Goal: Transaction & Acquisition: Download file/media

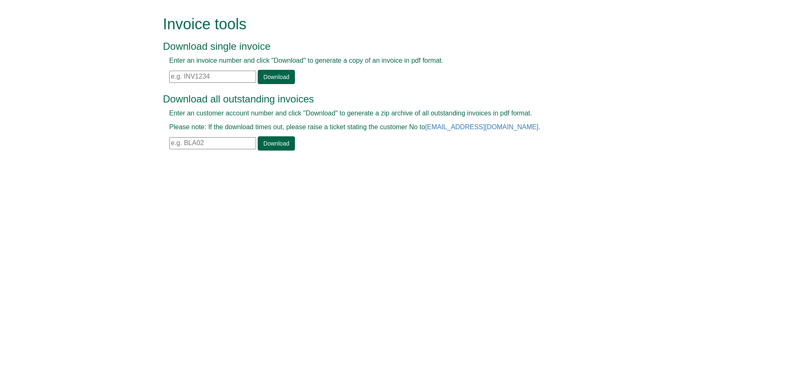
click at [222, 80] on input "text" at bounding box center [212, 77] width 87 height 12
paste input "INV1409752"
type input "INV1409752"
click at [289, 73] on link "Download" at bounding box center [276, 77] width 37 height 14
click at [285, 77] on link "Download" at bounding box center [276, 77] width 37 height 14
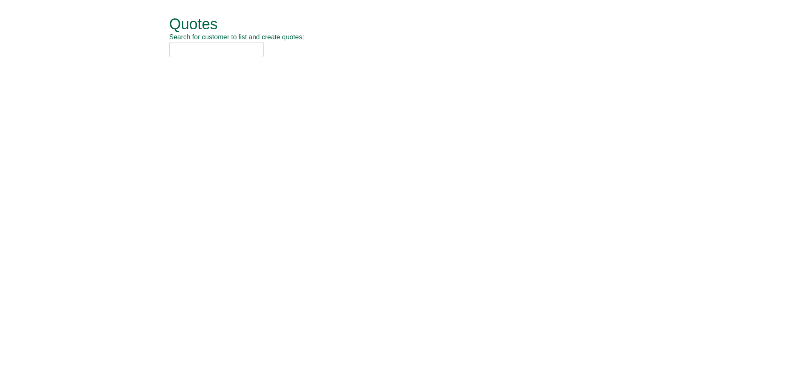
click at [462, 74] on html "Quotes Search for customer to list and create quotes: Quotes New Quote No. Cust…" at bounding box center [401, 37] width 802 height 74
click at [244, 45] on input "text" at bounding box center [216, 49] width 94 height 15
paste input "FIL Investment Management Ltd"
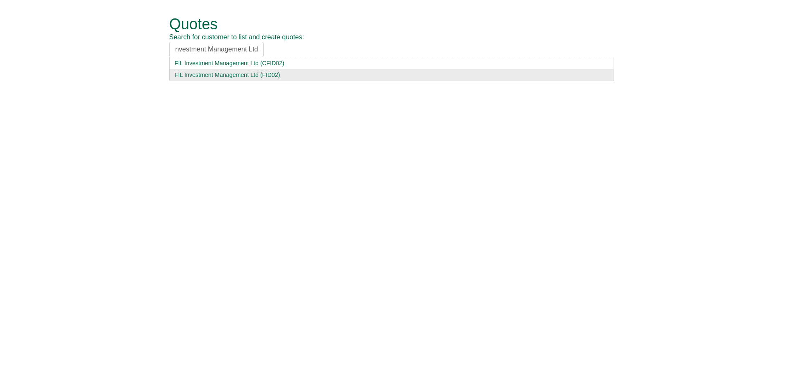
type input "FIL Investment Management Ltd"
click at [292, 80] on li "FIL Investment Management Ltd (FID02)" at bounding box center [391, 75] width 445 height 12
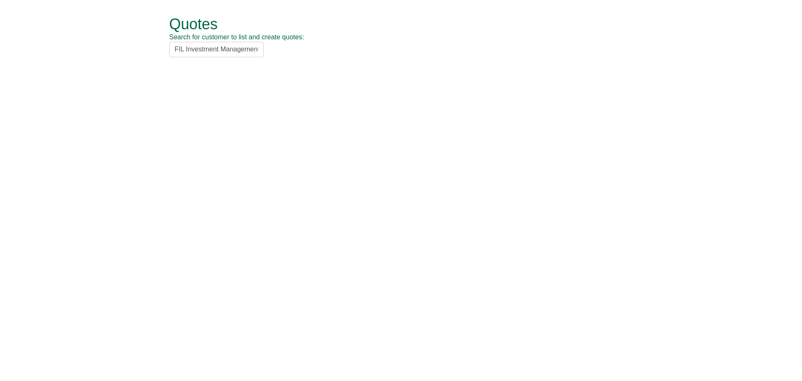
click at [210, 56] on input "FIL Investment Management Ltd" at bounding box center [216, 49] width 94 height 15
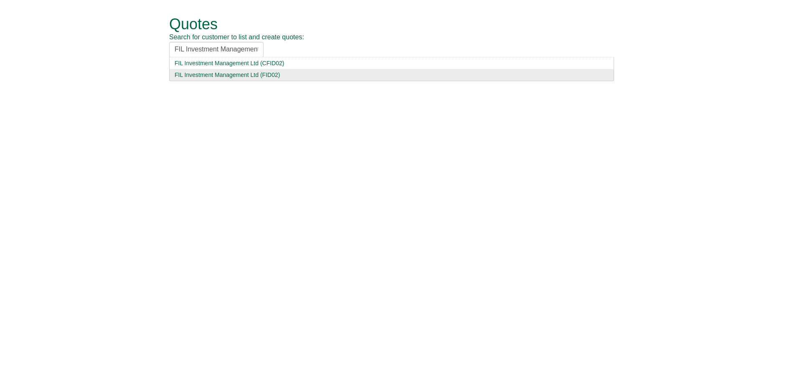
click at [268, 73] on div "FIL Investment Management Ltd (FID02)" at bounding box center [392, 75] width 434 height 8
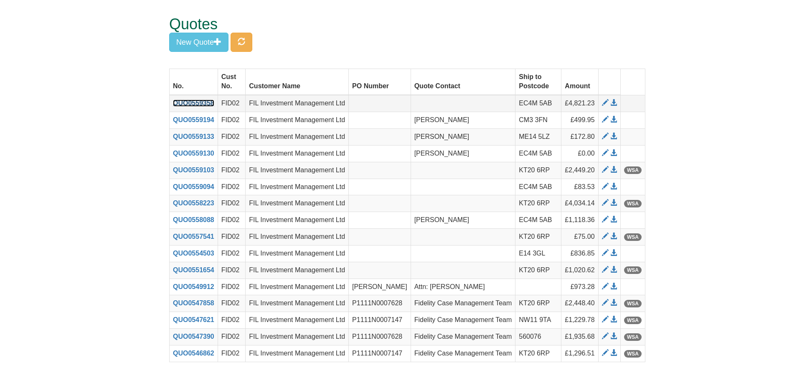
click at [202, 103] on link "QUO0559358" at bounding box center [193, 102] width 41 height 7
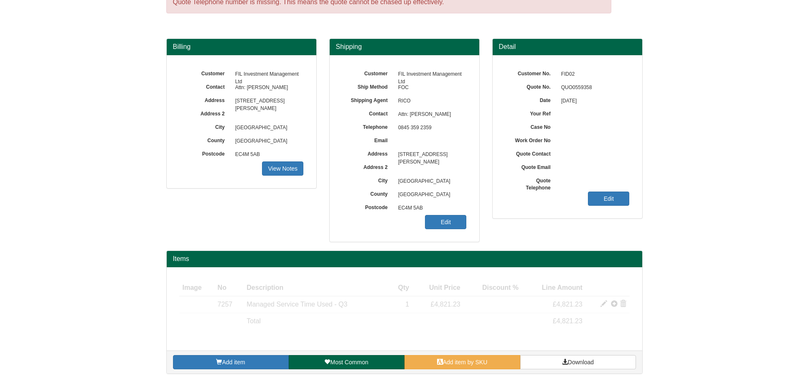
scroll to position [43, 0]
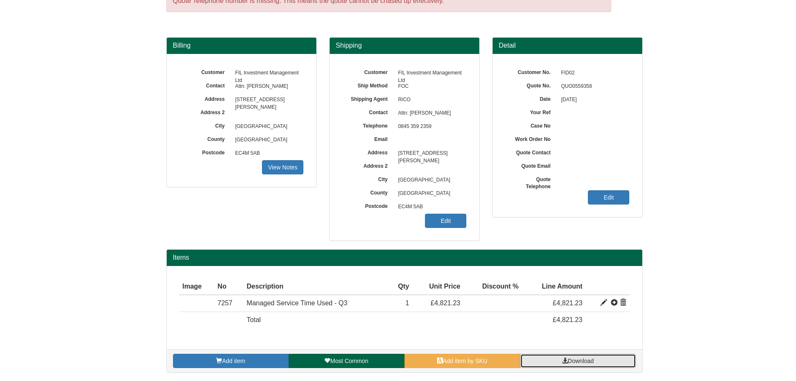
click at [590, 364] on link "Download" at bounding box center [578, 360] width 116 height 14
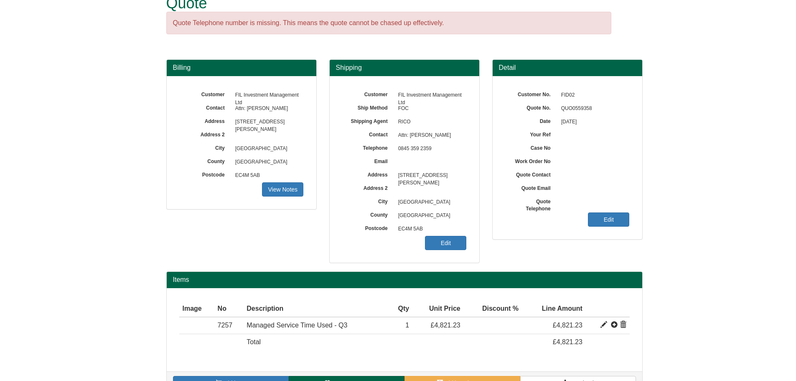
scroll to position [0, 0]
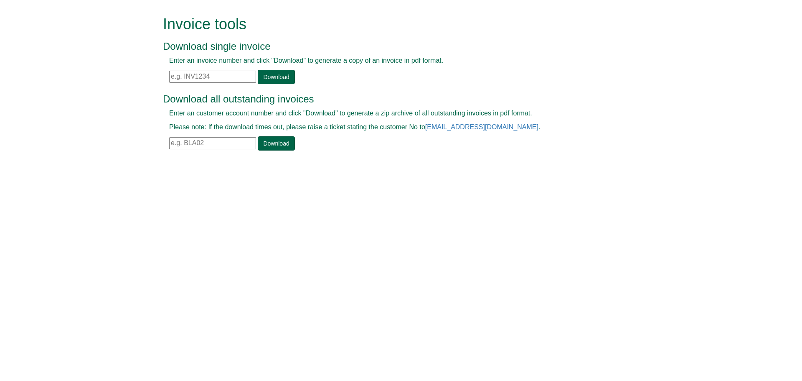
click at [202, 76] on input "text" at bounding box center [212, 77] width 87 height 12
paste input "INV1409761"
type input "INV1409761"
click at [277, 76] on link "Download" at bounding box center [276, 77] width 37 height 14
drag, startPoint x: 322, startPoint y: 239, endPoint x: 325, endPoint y: 229, distance: 11.4
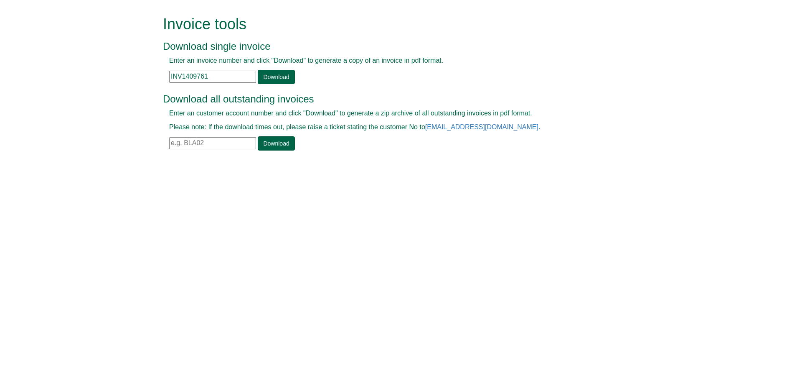
click at [322, 168] on html "Invoice tools Download single invoice Enter an invoice number and click "Downlo…" at bounding box center [401, 84] width 802 height 168
type input "INV1409767"
click at [267, 75] on link "Download" at bounding box center [276, 77] width 37 height 14
click at [229, 75] on input "text" at bounding box center [212, 77] width 87 height 12
paste input "INV1409772"
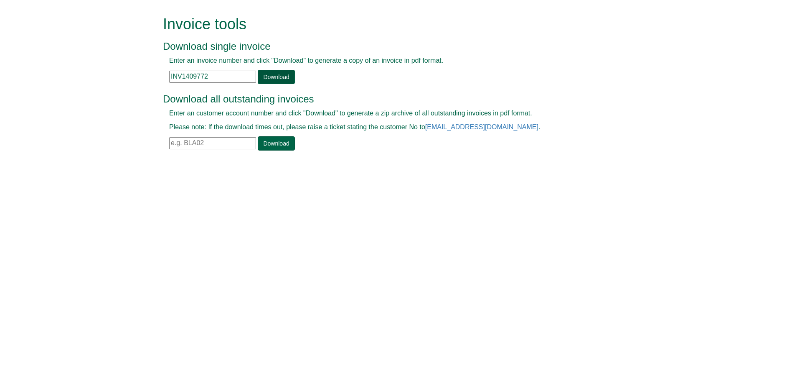
type input "INV1409772"
click at [278, 75] on link "Download" at bounding box center [276, 77] width 37 height 14
